Goal: Transaction & Acquisition: Purchase product/service

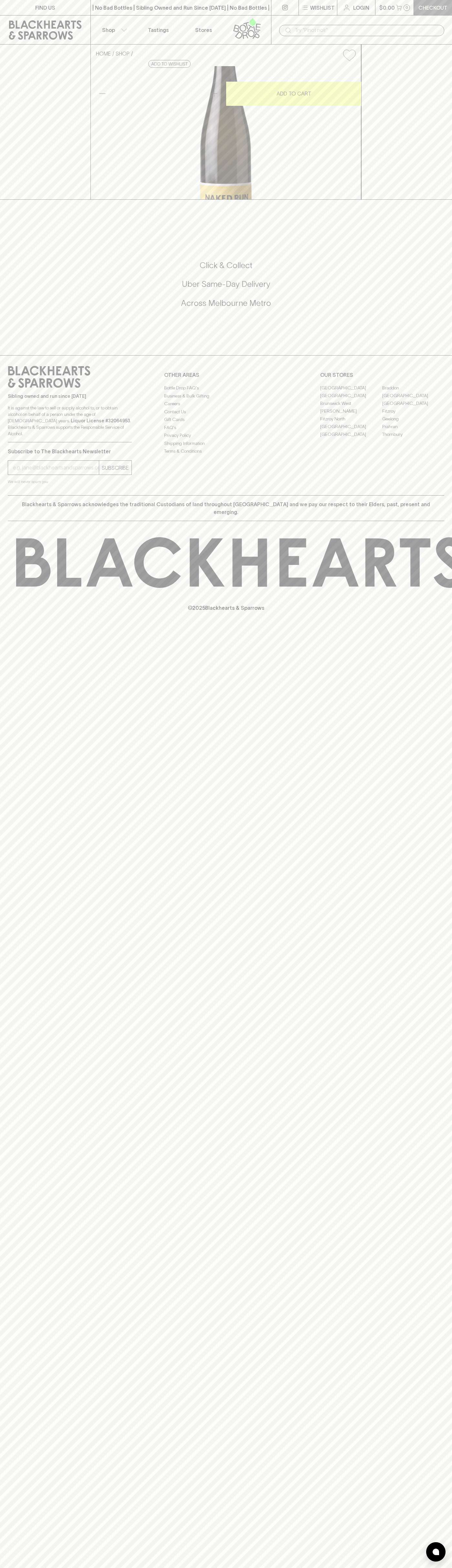
click at [440, 5] on p "Checkout" at bounding box center [433, 7] width 29 height 8
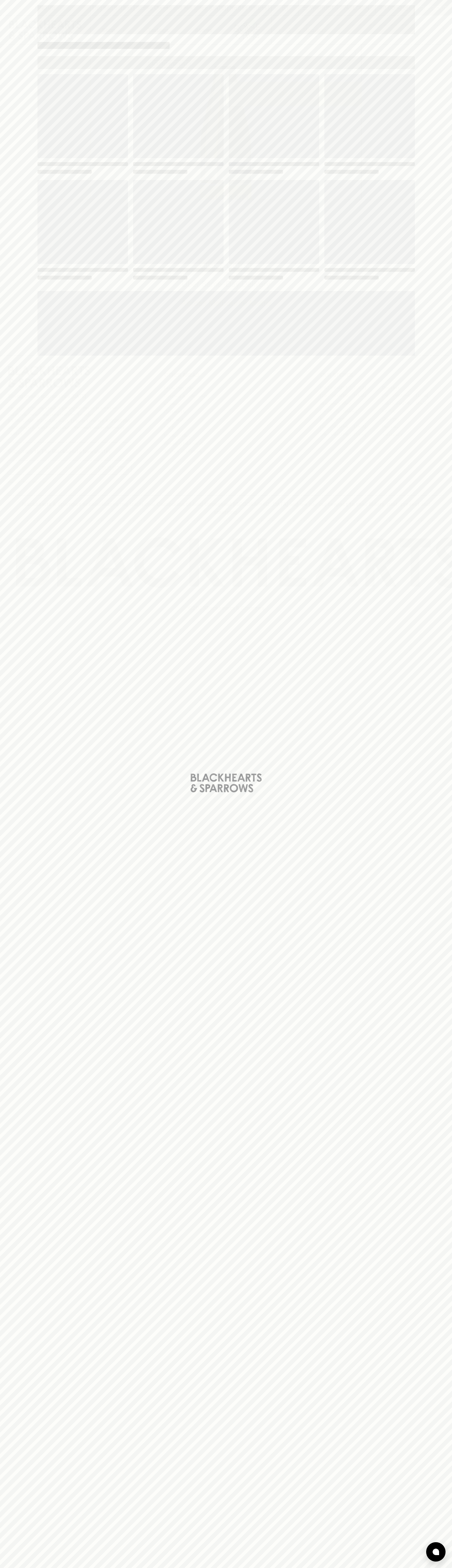
click at [97, 1567] on html "FIND US | No Bad Bottles | Sibling Owned and Run Since [DATE] | No Bad Bottles …" at bounding box center [226, 784] width 452 height 1568
click at [4, 487] on div "Loading" at bounding box center [226, 784] width 452 height 1568
